Goal: Find specific page/section: Find specific page/section

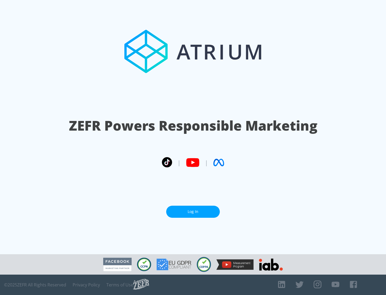
click at [193, 212] on link "Log In" at bounding box center [193, 212] width 54 height 12
